Goal: Task Accomplishment & Management: Complete application form

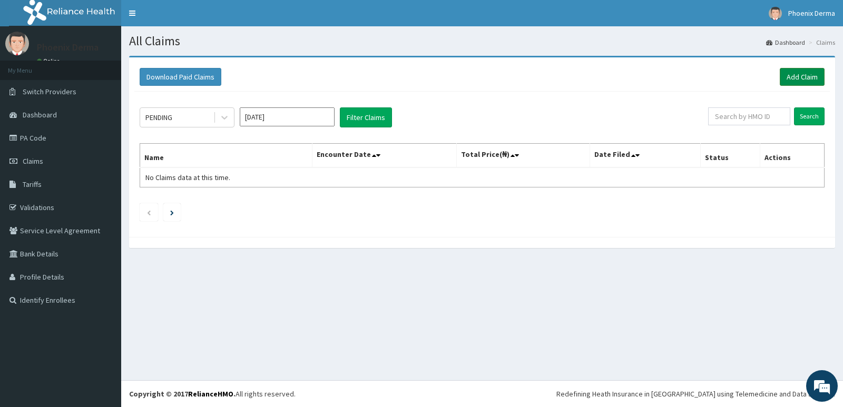
click at [796, 74] on link "Add Claim" at bounding box center [802, 77] width 45 height 18
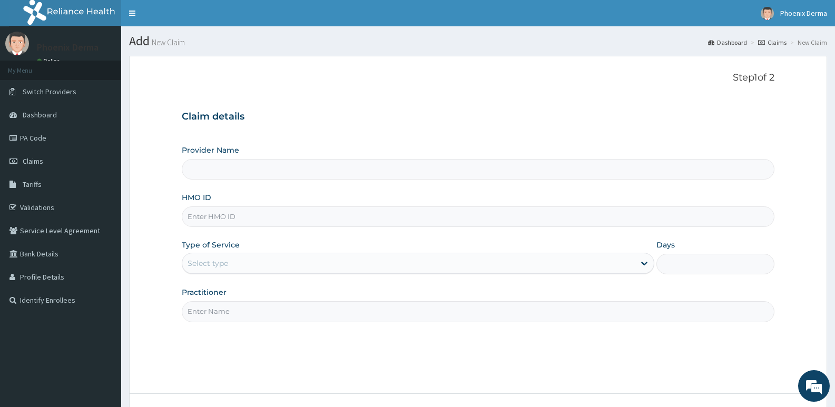
drag, startPoint x: 222, startPoint y: 161, endPoint x: 222, endPoint y: 178, distance: 16.3
click at [222, 162] on input "Provider Name" at bounding box center [478, 169] width 593 height 21
click at [224, 180] on div "Provider Name HMO ID Type of Service Select type Days Practitioner" at bounding box center [478, 233] width 593 height 177
type input "Phoenix Derma Aesthetics & Laser Clinic"
click at [228, 224] on input "HMO ID" at bounding box center [478, 217] width 593 height 21
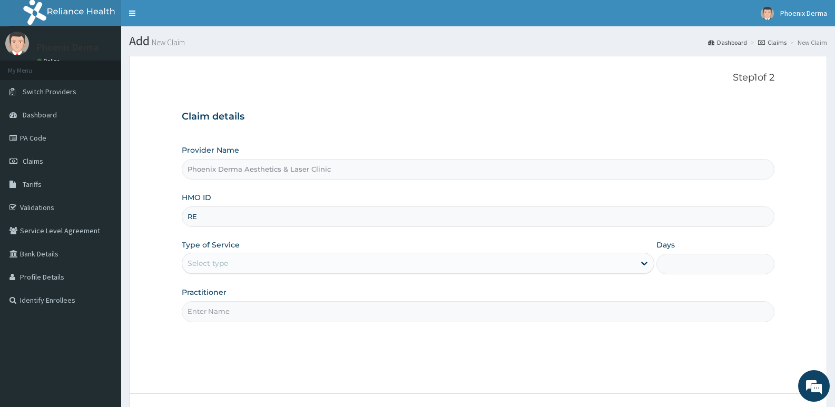
type input "R"
type input "[PERSON_NAME]/10006/A"
click at [251, 261] on div "Select type" at bounding box center [408, 263] width 452 height 17
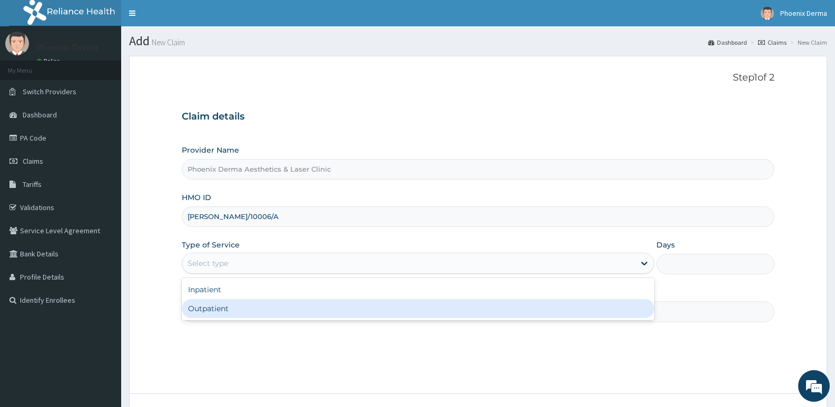
click at [280, 313] on div "Outpatient" at bounding box center [418, 308] width 472 height 19
type input "1"
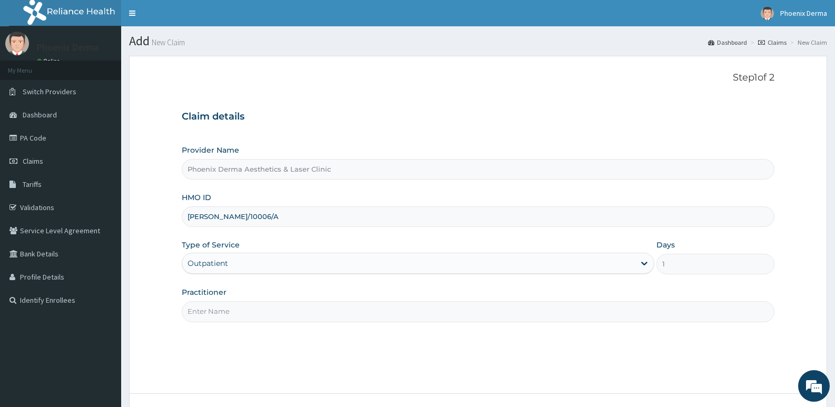
click at [295, 291] on div "Practitioner" at bounding box center [478, 304] width 593 height 35
click at [288, 309] on input "Practitioner" at bounding box center [478, 311] width 593 height 21
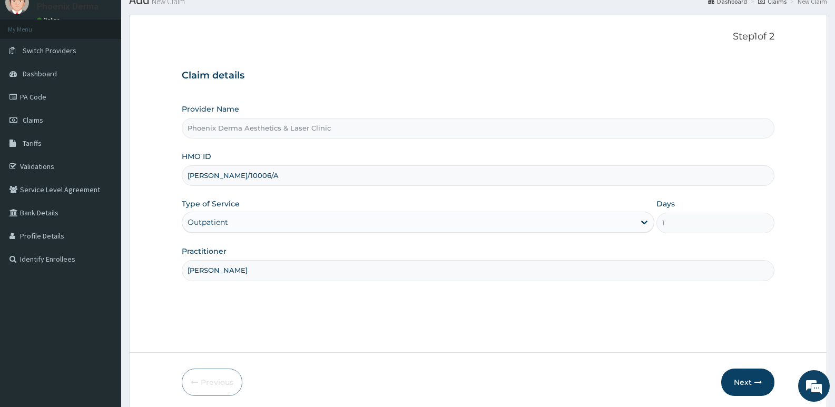
scroll to position [81, 0]
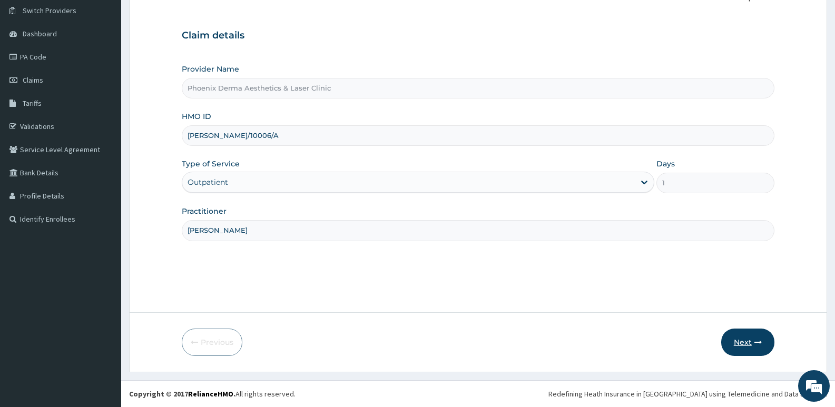
type input "[PERSON_NAME]"
click at [750, 350] on button "Next" at bounding box center [747, 342] width 53 height 27
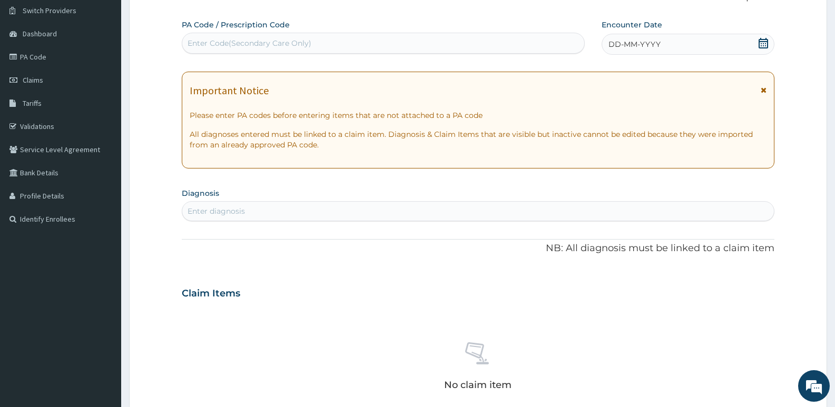
scroll to position [0, 0]
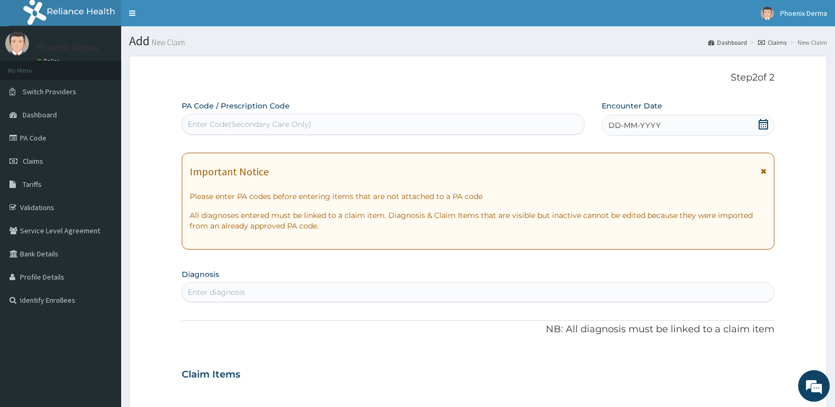
click at [255, 128] on div "Enter Code(Secondary Care Only)" at bounding box center [250, 124] width 124 height 11
paste input "PA/F08CA6"
type input "PA/F08CA6"
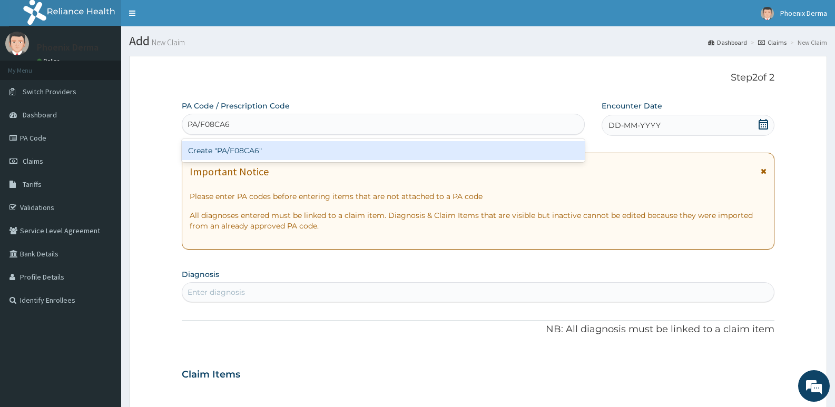
click at [259, 142] on div "Create "PA/F08CA6"" at bounding box center [383, 150] width 403 height 19
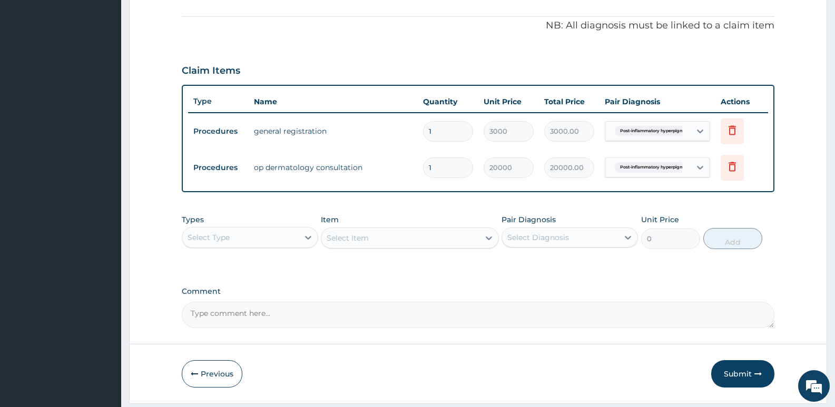
scroll to position [316, 0]
